Goal: Information Seeking & Learning: Compare options

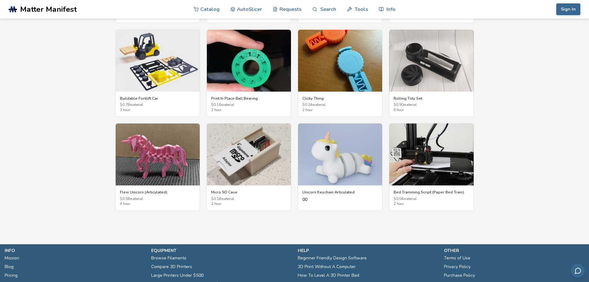
scroll to position [1176, 0]
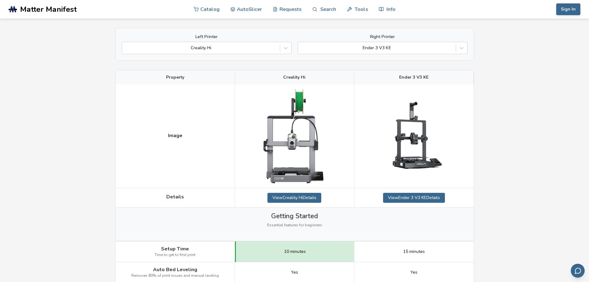
scroll to position [43, 0]
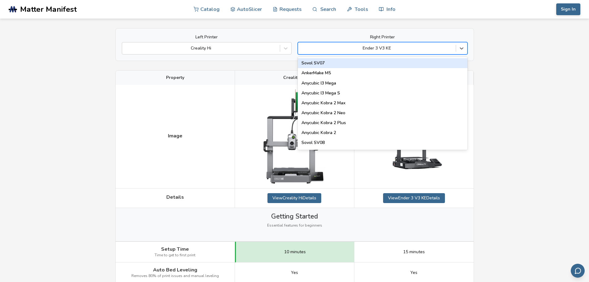
click at [417, 48] on div at bounding box center [377, 48] width 152 height 6
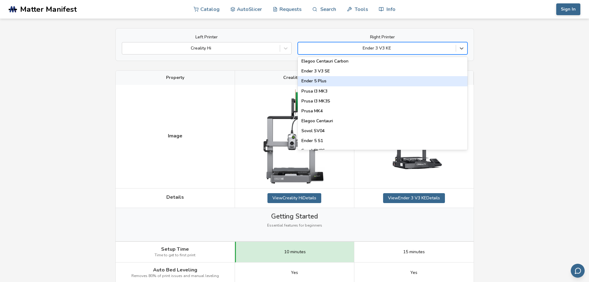
scroll to position [201, 0]
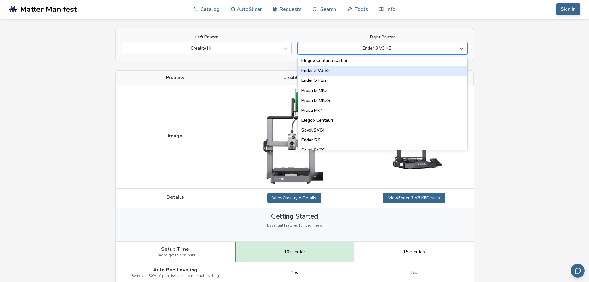
click at [376, 69] on div "Ender 3 V3 SE" at bounding box center [383, 71] width 170 height 10
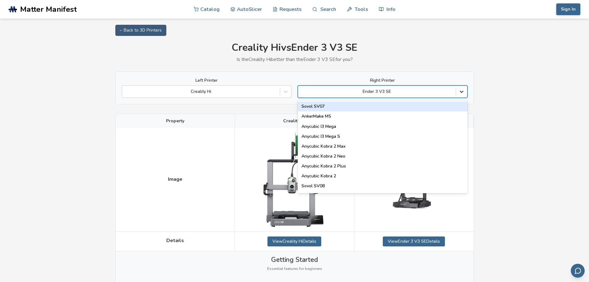
click at [461, 92] on icon at bounding box center [462, 92] width 4 height 2
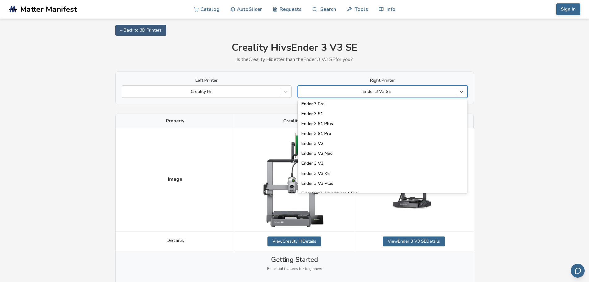
scroll to position [587, 0]
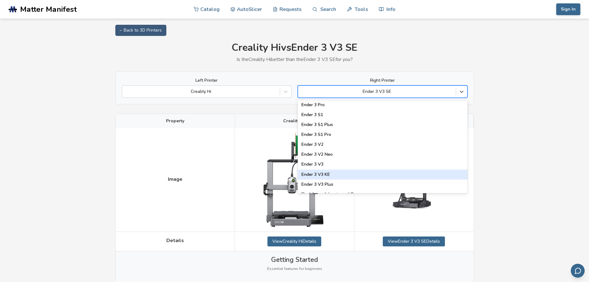
click at [409, 170] on div "Ender 3 V3 KE" at bounding box center [383, 174] width 170 height 10
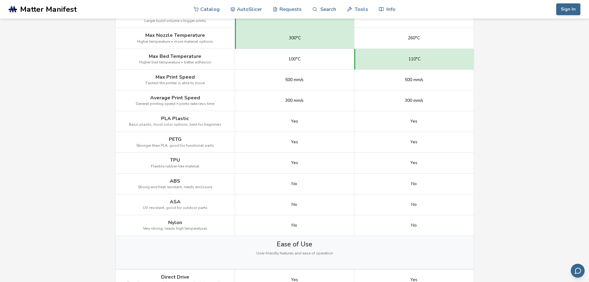
scroll to position [379, 0]
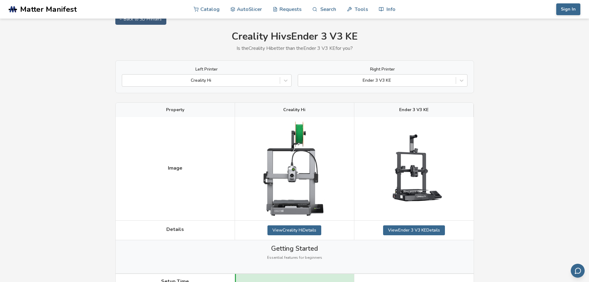
scroll to position [0, 0]
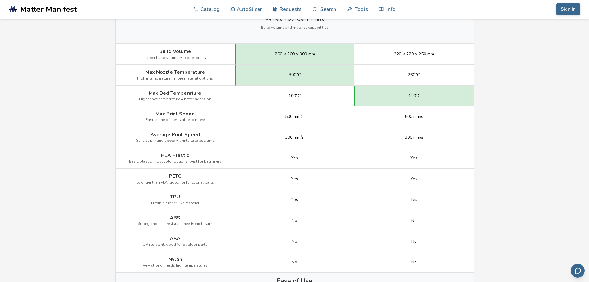
scroll to position [337, 0]
